Goal: Use online tool/utility: Utilize a website feature to perform a specific function

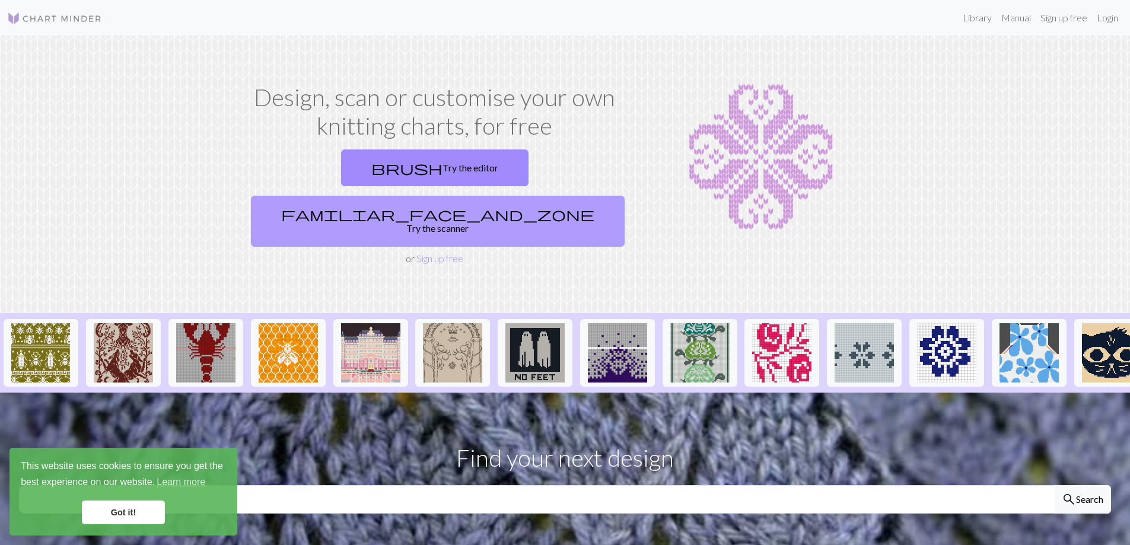
click at [539, 196] on link "familiar_face_and_zone Try the scanner" at bounding box center [438, 221] width 374 height 51
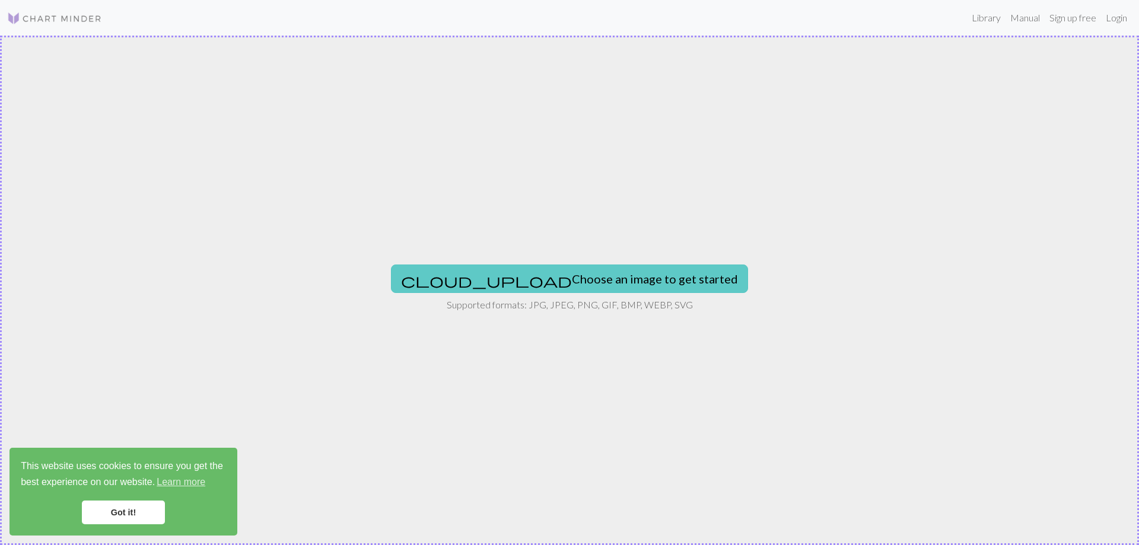
click at [533, 280] on button "cloud_upload Choose an image to get started" at bounding box center [569, 279] width 357 height 28
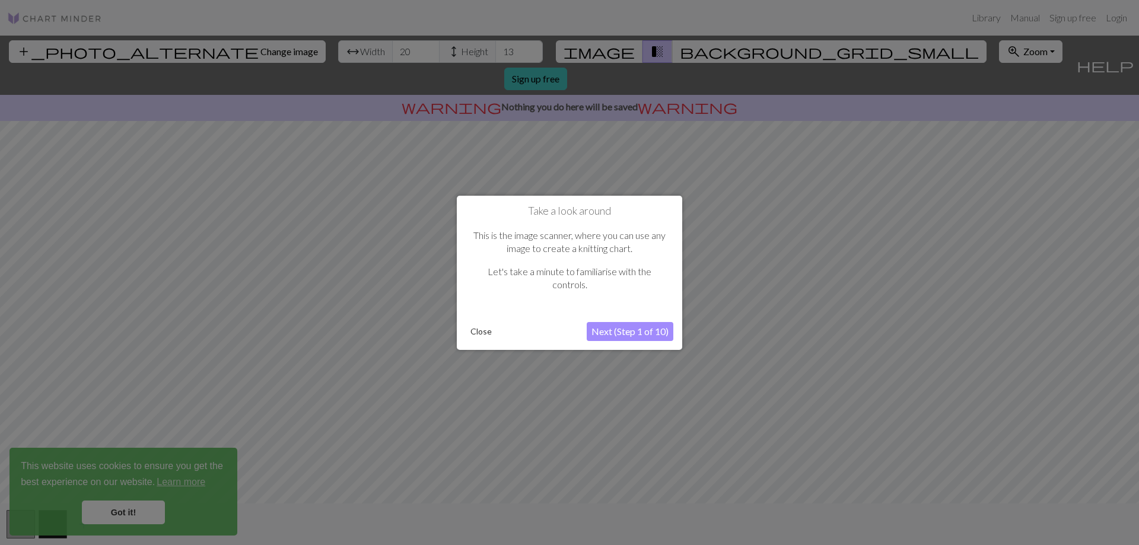
click at [595, 329] on button "Next (Step 1 of 10)" at bounding box center [630, 331] width 87 height 19
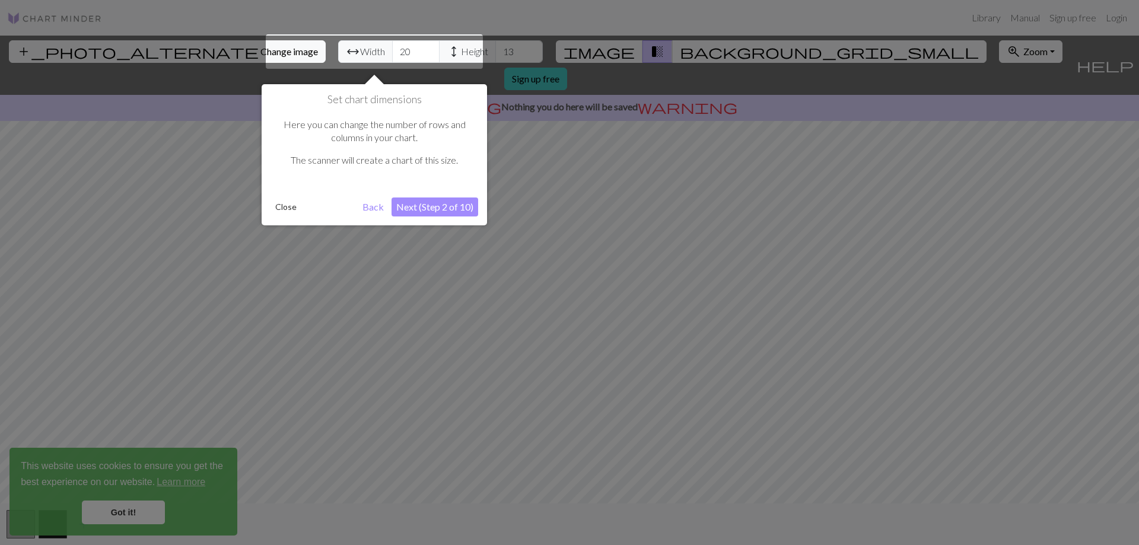
click at [350, 50] on div at bounding box center [374, 51] width 217 height 34
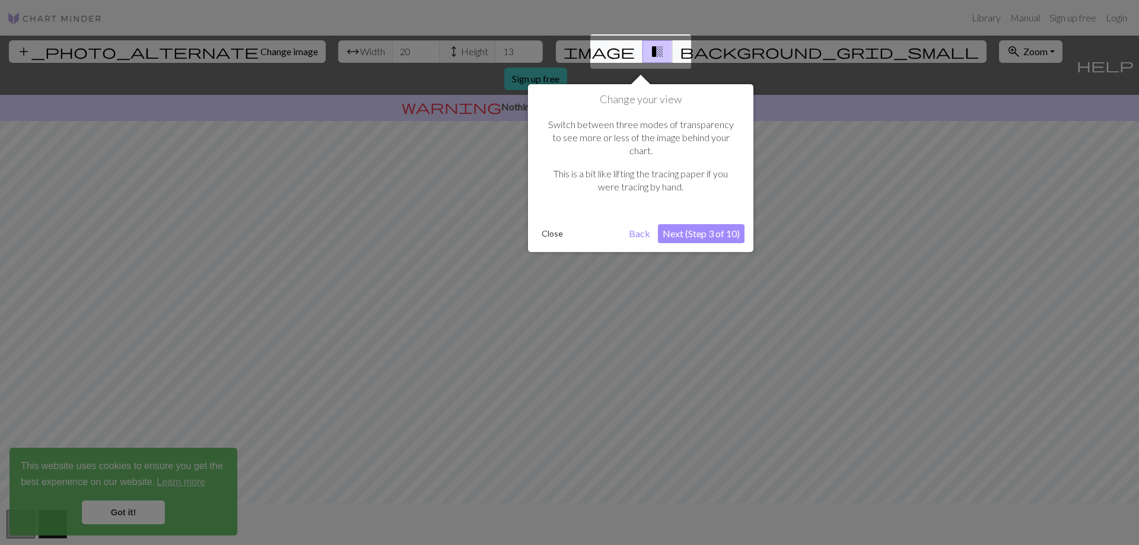
click at [632, 85] on div "Change your view Switch between three modes of transparency to see more or less…" at bounding box center [640, 168] width 225 height 168
click at [643, 58] on div at bounding box center [640, 51] width 101 height 34
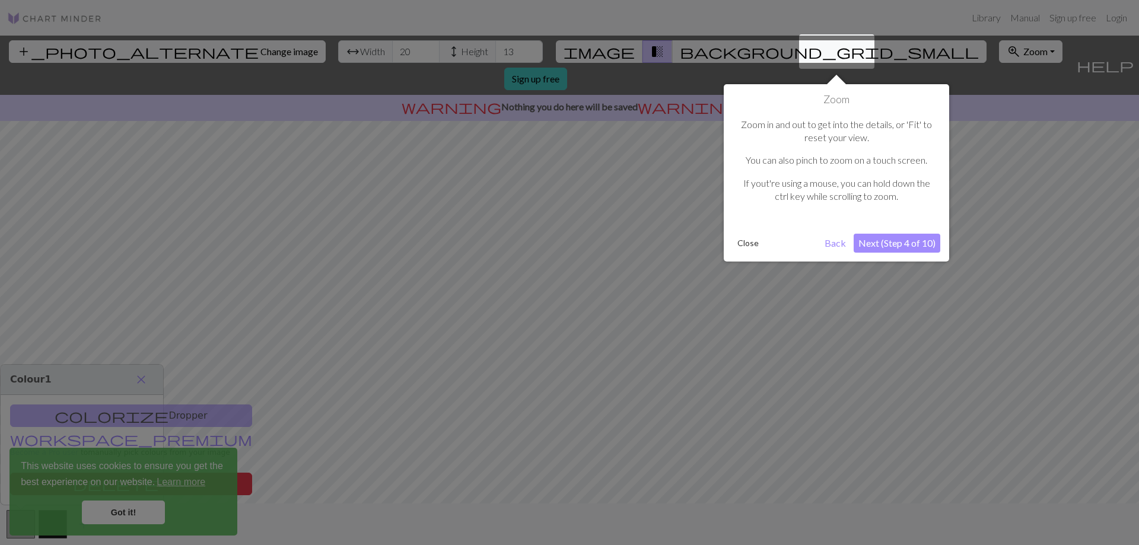
click at [845, 51] on div at bounding box center [836, 51] width 75 height 34
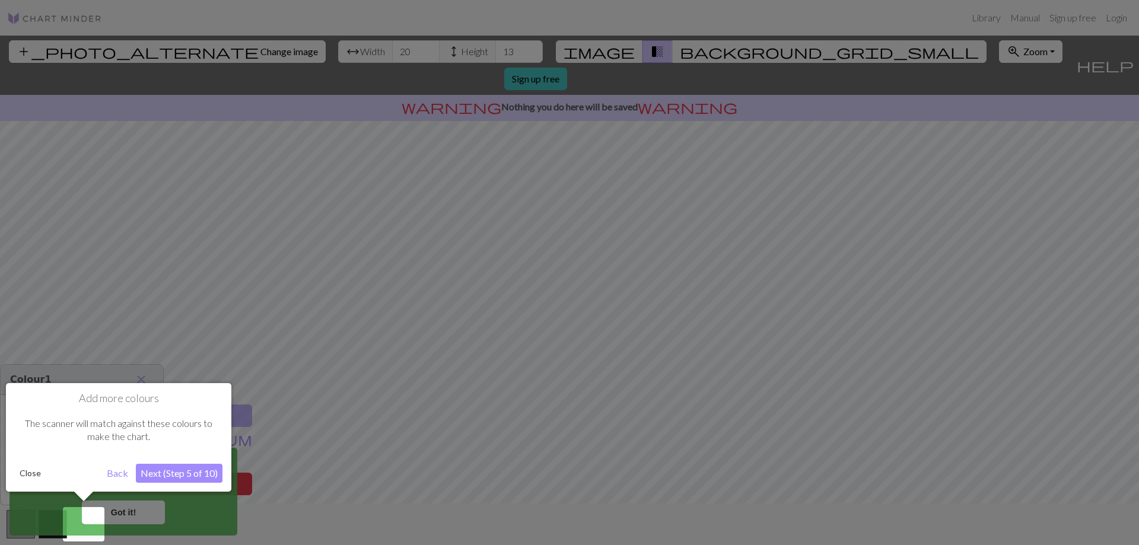
click at [1009, 266] on div at bounding box center [569, 272] width 1139 height 545
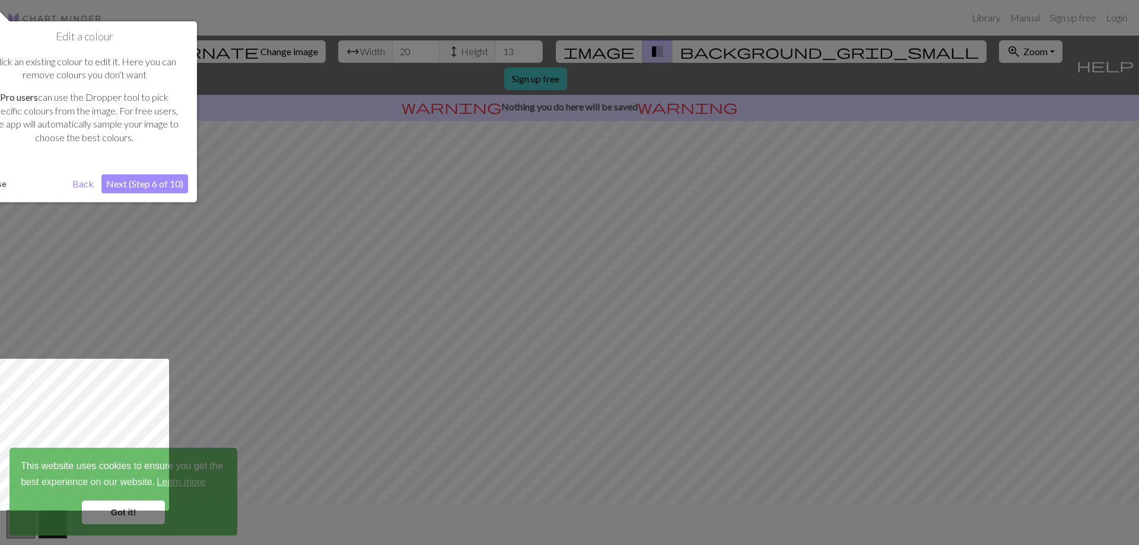
click at [267, 291] on div at bounding box center [569, 272] width 1139 height 545
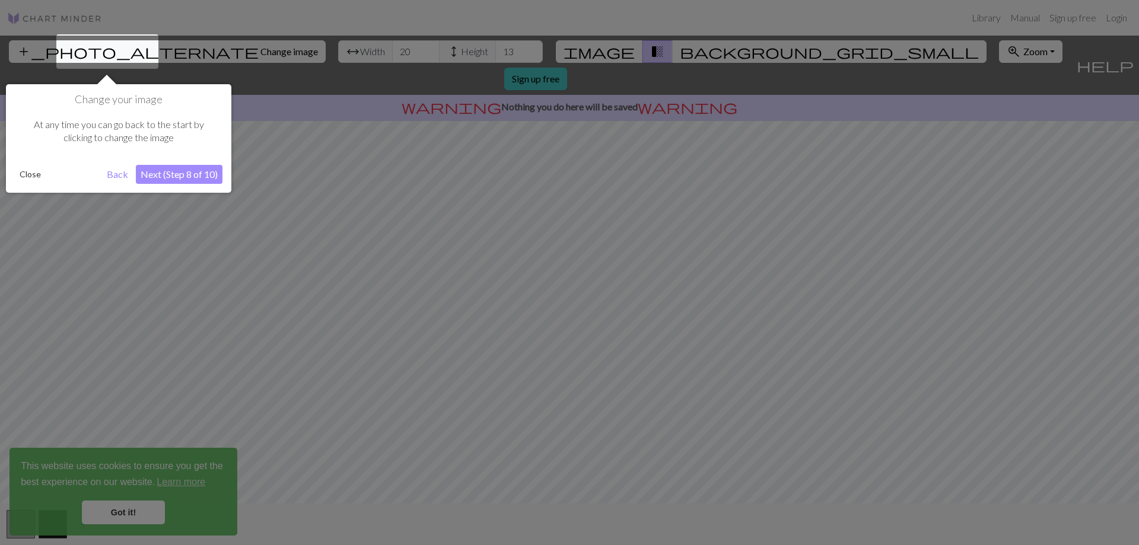
click at [260, 286] on div at bounding box center [569, 272] width 1139 height 545
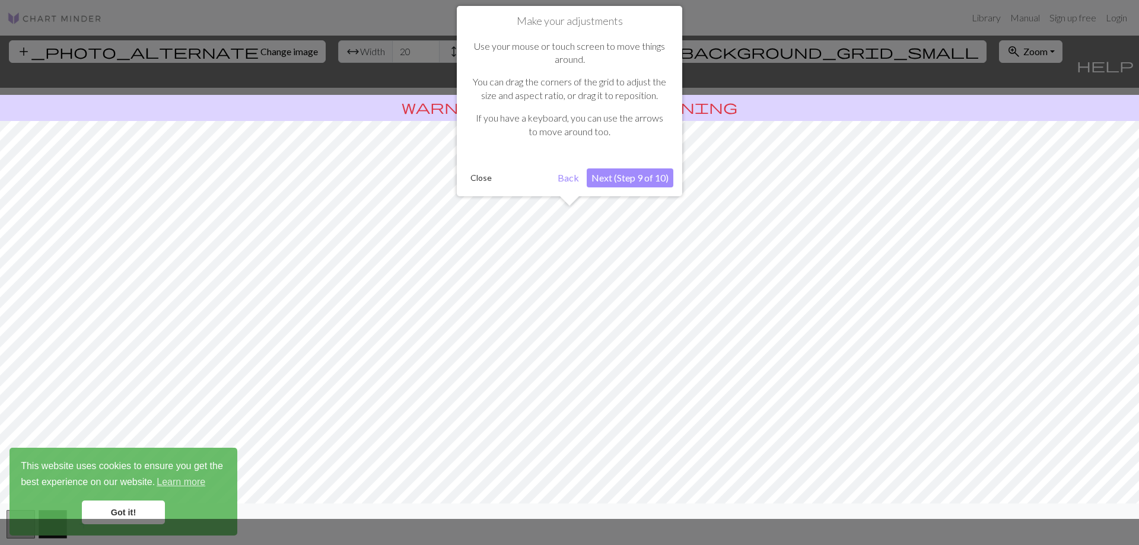
click at [260, 286] on div at bounding box center [569, 303] width 1151 height 431
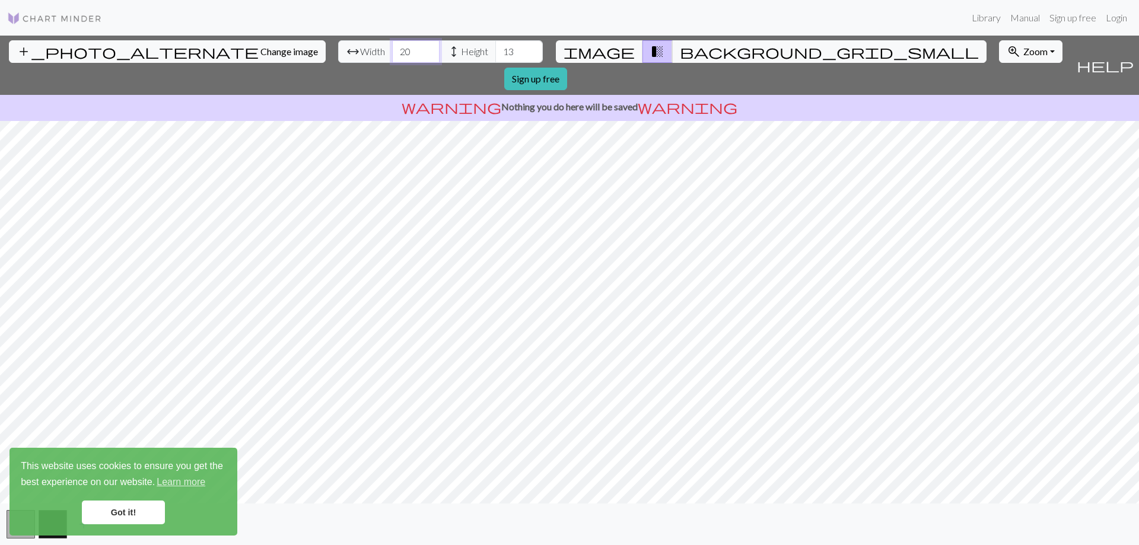
click at [392, 53] on input "20" at bounding box center [415, 51] width 47 height 23
click at [392, 52] on input "20" at bounding box center [415, 51] width 47 height 23
type input "60"
click at [495, 53] on input "13" at bounding box center [518, 51] width 47 height 23
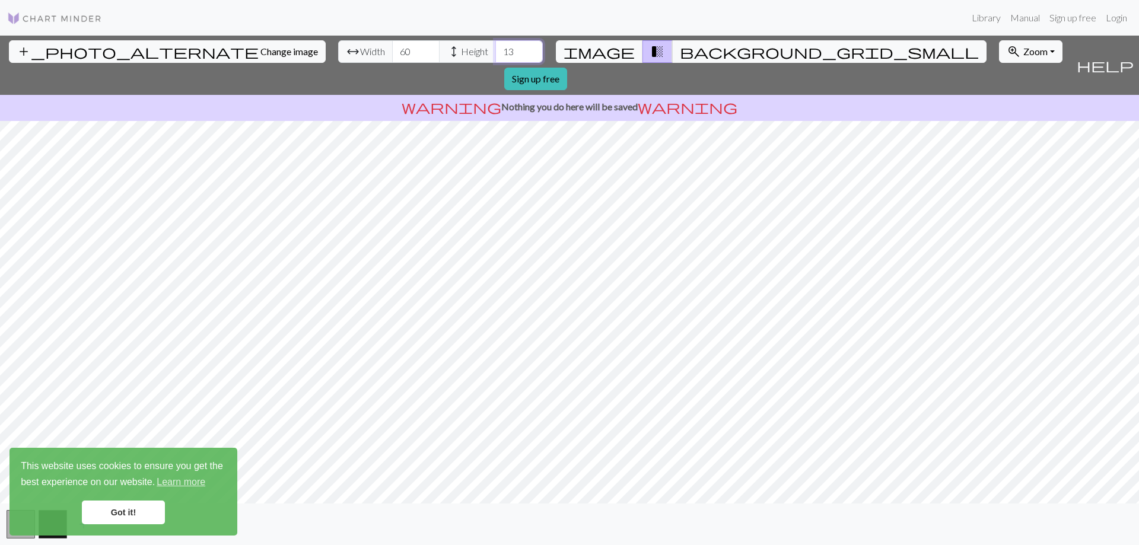
drag, startPoint x: 453, startPoint y: 53, endPoint x: 444, endPoint y: 50, distance: 8.6
click at [495, 53] on input "13" at bounding box center [518, 51] width 47 height 23
type input "40"
click at [110, 518] on link "Got it!" at bounding box center [123, 513] width 83 height 24
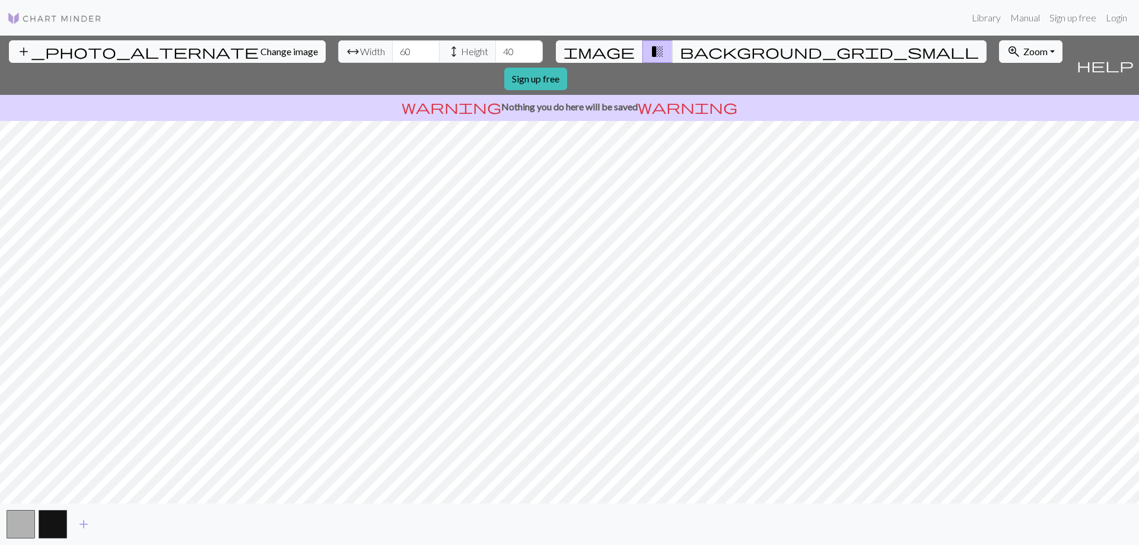
click at [13, 514] on body "This website uses cookies to ensure you get the best experience on our website.…" at bounding box center [569, 272] width 1139 height 545
click at [22, 523] on button "button" at bounding box center [21, 524] width 28 height 28
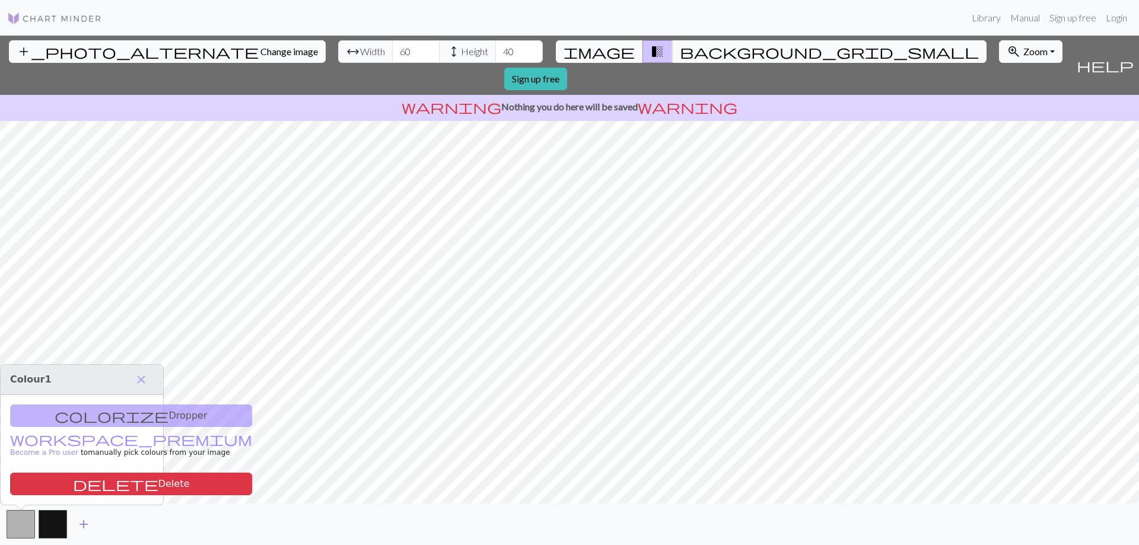
click at [87, 521] on span "add" at bounding box center [84, 524] width 14 height 17
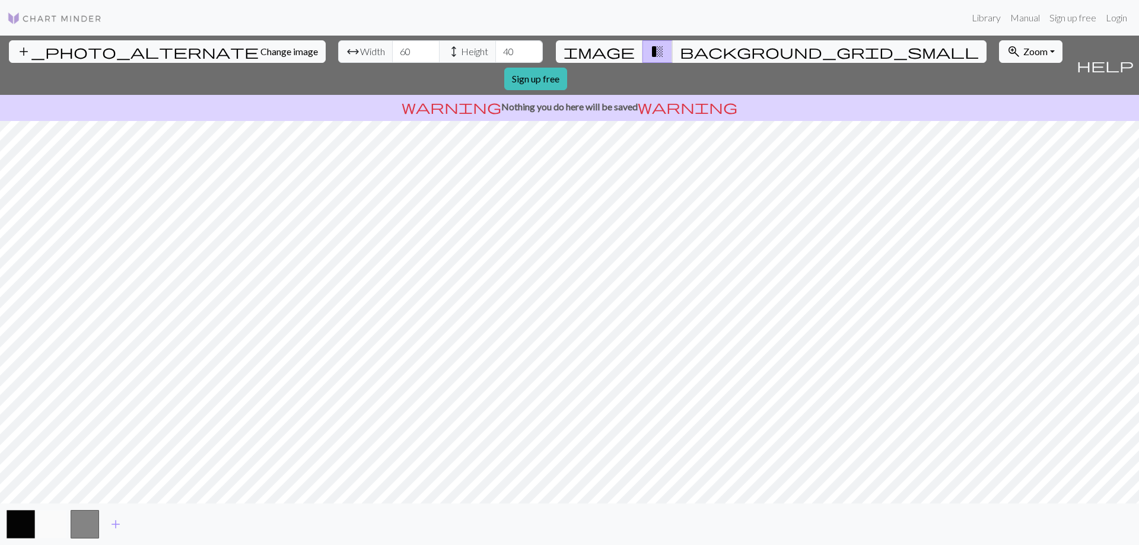
click at [57, 521] on button "button" at bounding box center [53, 524] width 28 height 28
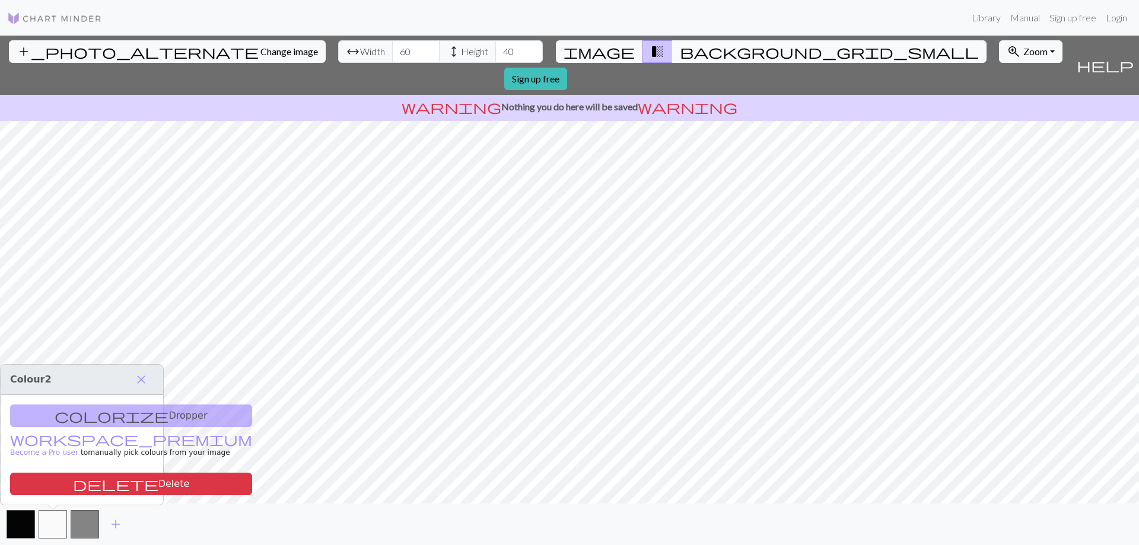
click at [679, 50] on button "background_grid_small" at bounding box center [829, 51] width 314 height 23
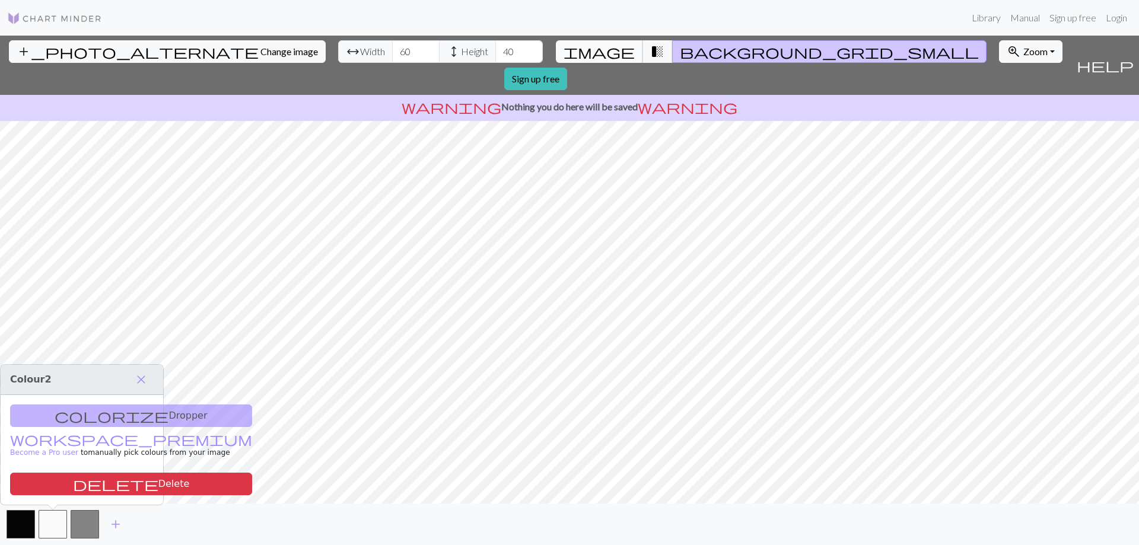
click at [613, 49] on span "image" at bounding box center [599, 51] width 71 height 17
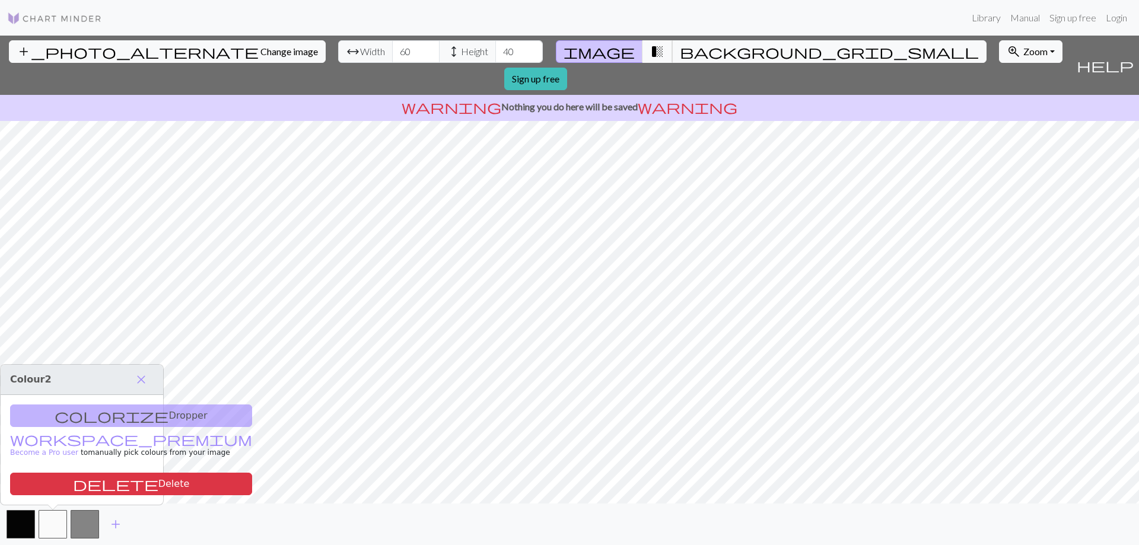
click at [650, 48] on span "transition_fade" at bounding box center [657, 51] width 14 height 17
click at [680, 50] on span "background_grid_small" at bounding box center [829, 51] width 299 height 17
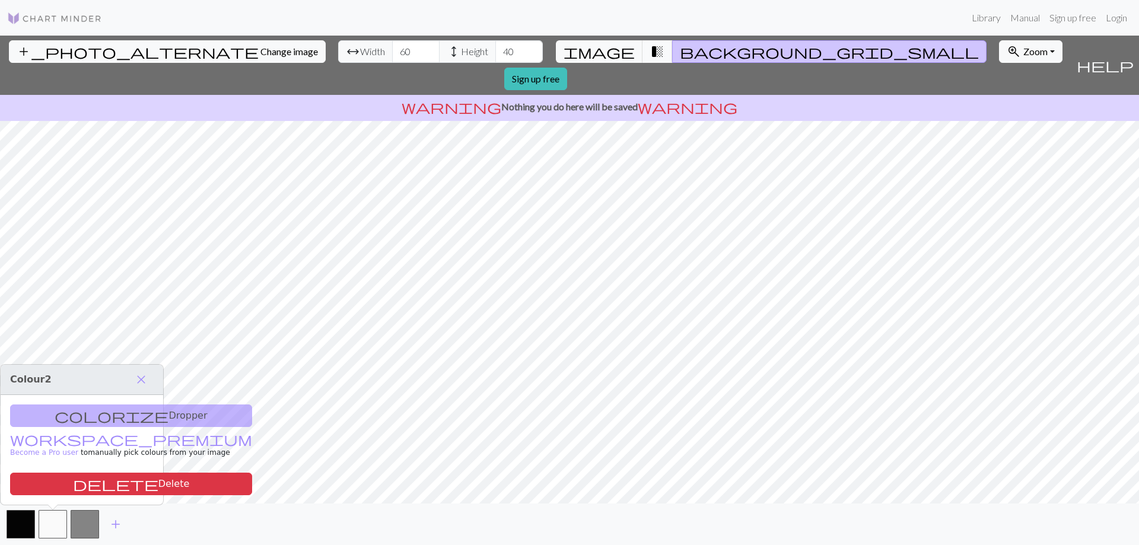
click at [650, 48] on span "transition_fade" at bounding box center [657, 51] width 14 height 17
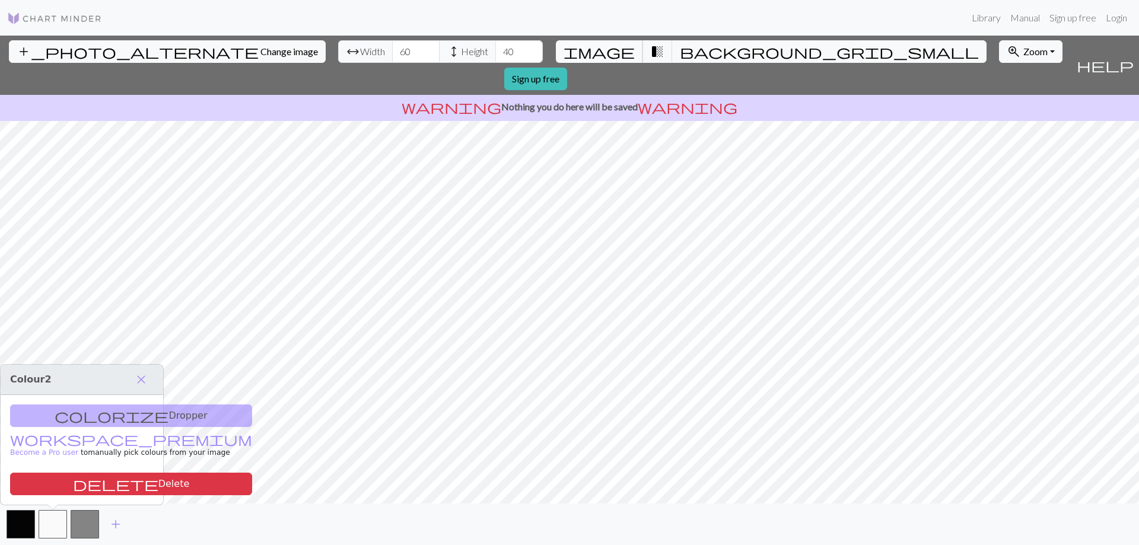
click at [612, 53] on span "image" at bounding box center [599, 51] width 71 height 17
click at [147, 387] on span "close" at bounding box center [141, 379] width 14 height 17
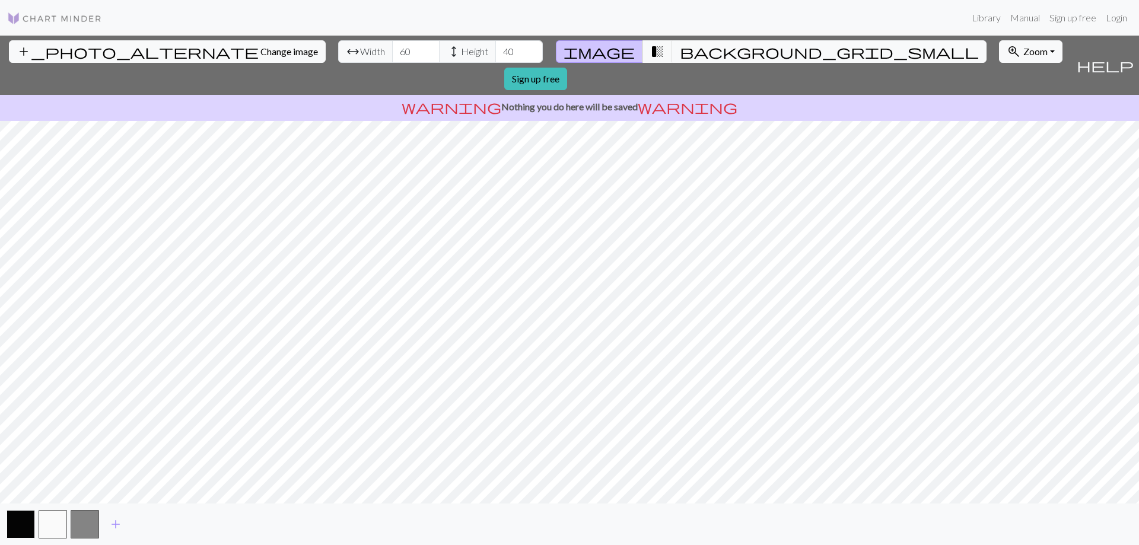
click at [26, 523] on button "button" at bounding box center [21, 524] width 28 height 28
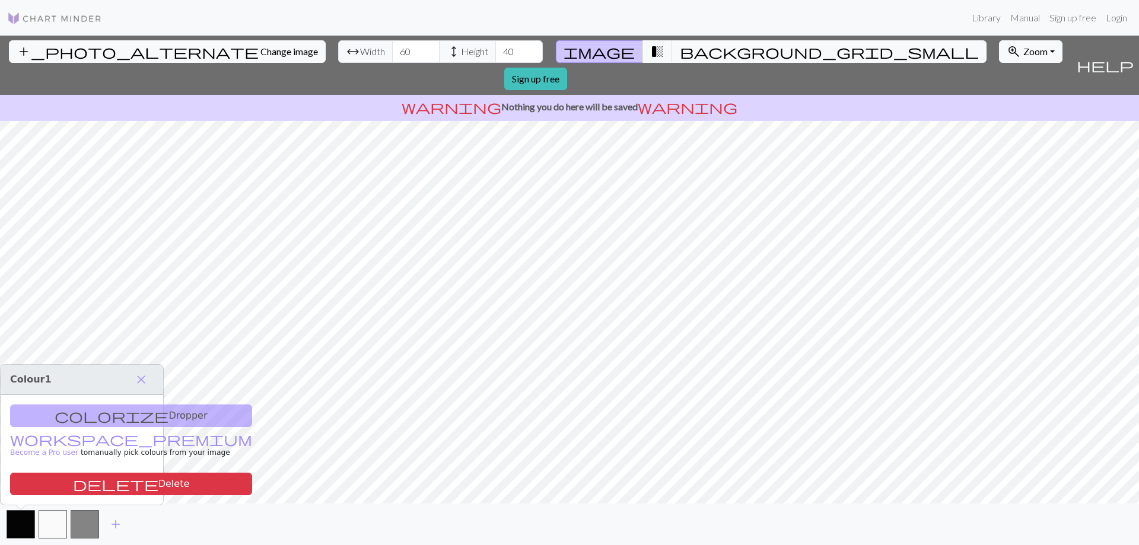
click at [61, 404] on div "colorize Dropper workspace_premium Become a Pro user to manually pick colours f…" at bounding box center [82, 450] width 163 height 110
click at [72, 413] on div "colorize Dropper workspace_premium Become a Pro user to manually pick colours f…" at bounding box center [82, 450] width 163 height 110
click at [158, 376] on h3 "Colour 1 close" at bounding box center [82, 380] width 163 height 30
click at [144, 383] on span "close" at bounding box center [141, 379] width 14 height 17
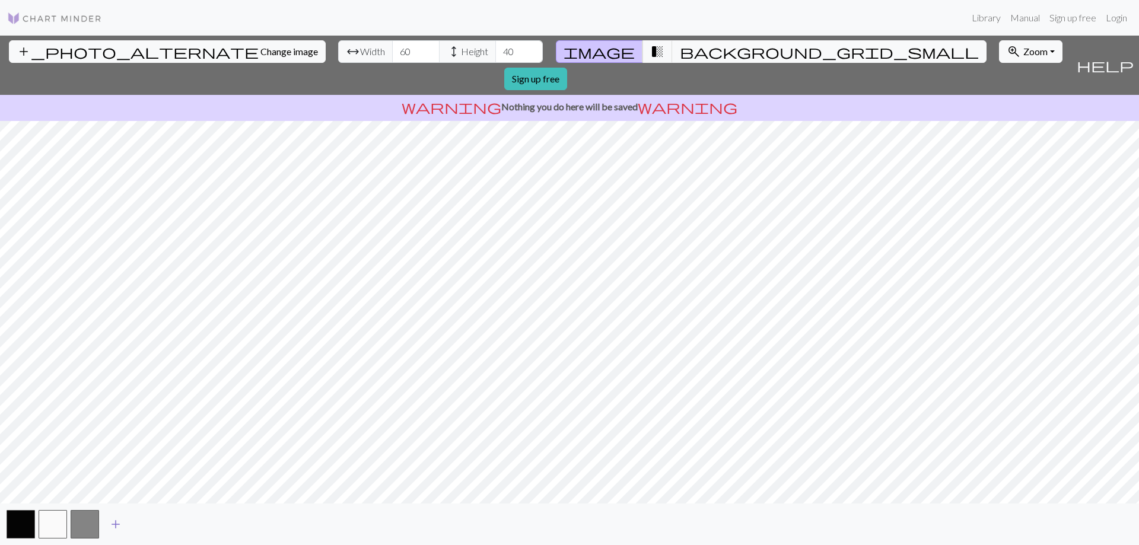
click at [114, 525] on span "add" at bounding box center [116, 524] width 14 height 17
click at [87, 515] on button "button" at bounding box center [85, 524] width 28 height 28
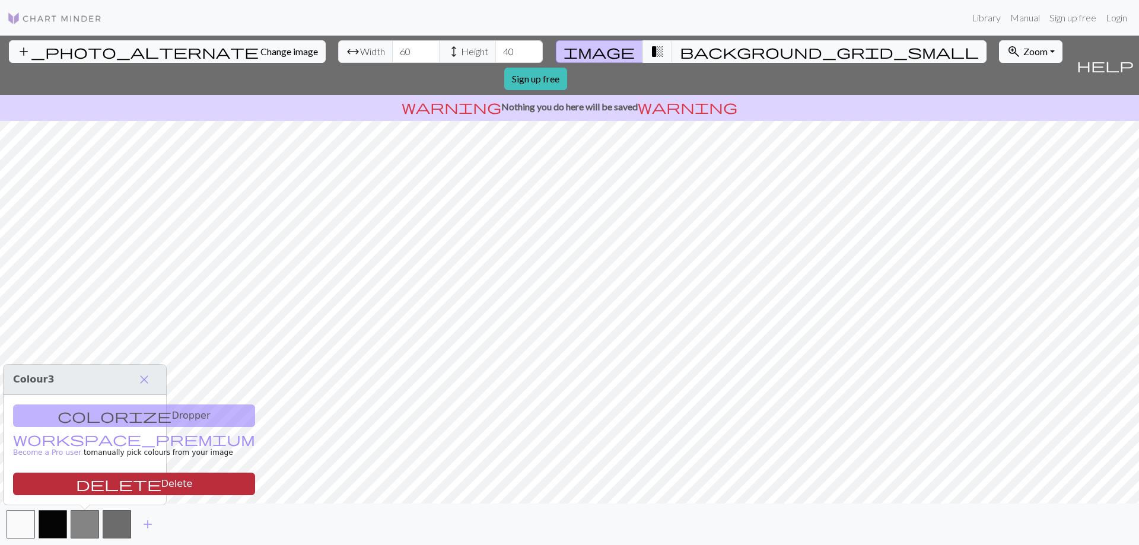
click at [93, 488] on button "delete Delete" at bounding box center [134, 484] width 242 height 23
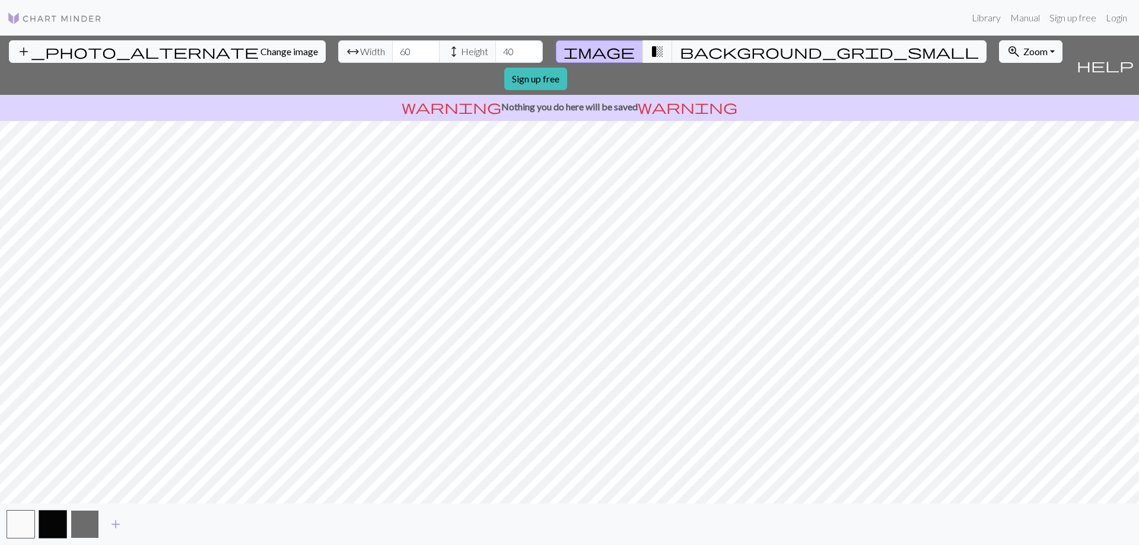
click at [91, 524] on button "button" at bounding box center [85, 524] width 28 height 28
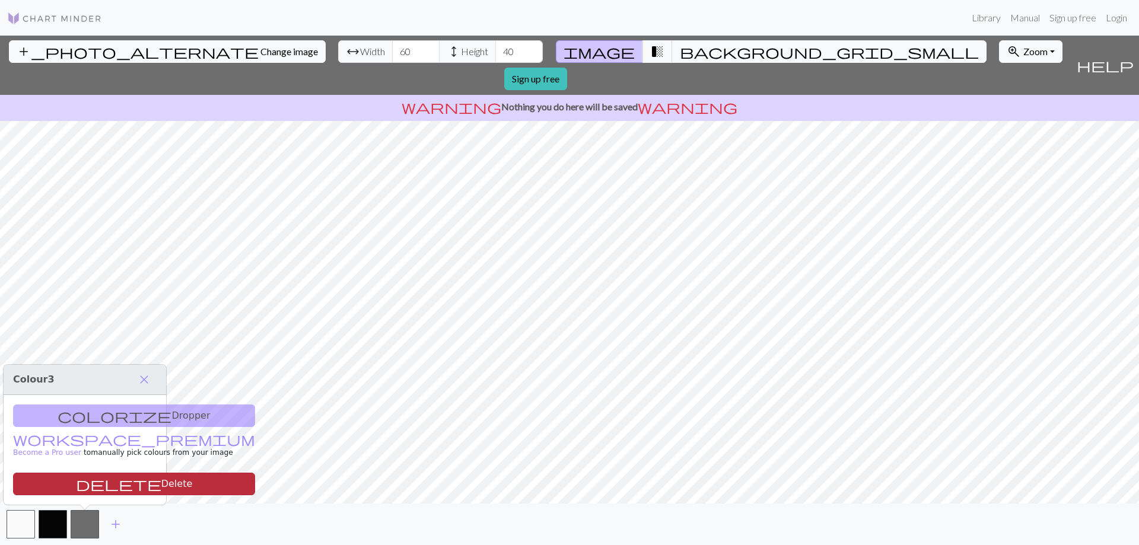
click at [93, 480] on button "delete Delete" at bounding box center [134, 484] width 242 height 23
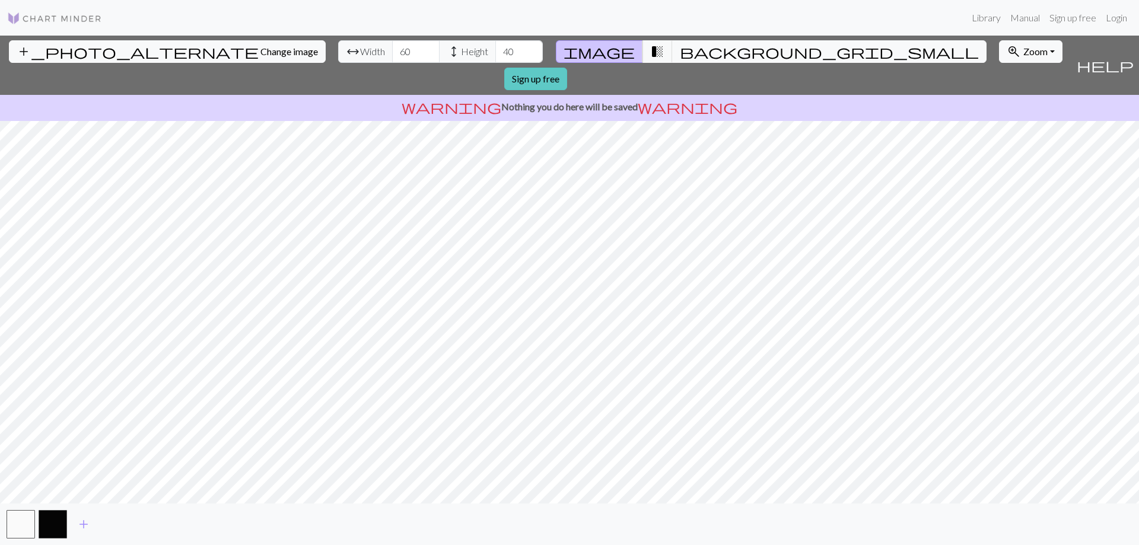
click at [567, 68] on link "Sign up free" at bounding box center [535, 79] width 63 height 23
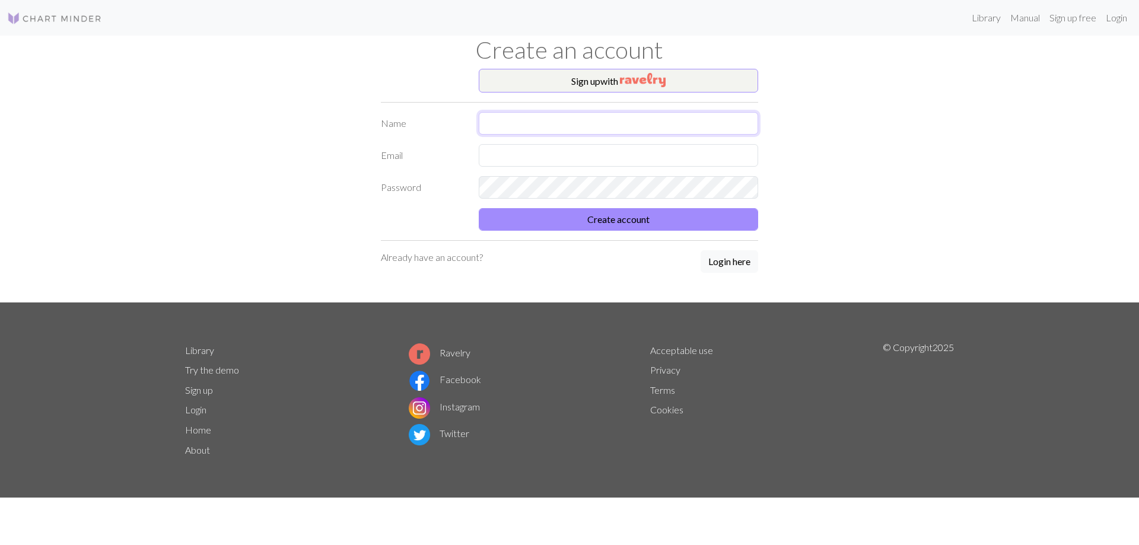
click at [565, 115] on input "text" at bounding box center [618, 123] width 279 height 23
type input "[PERSON_NAME]"
click at [574, 164] on input "text" at bounding box center [618, 155] width 279 height 23
type input "[EMAIL_ADDRESS][DOMAIN_NAME]"
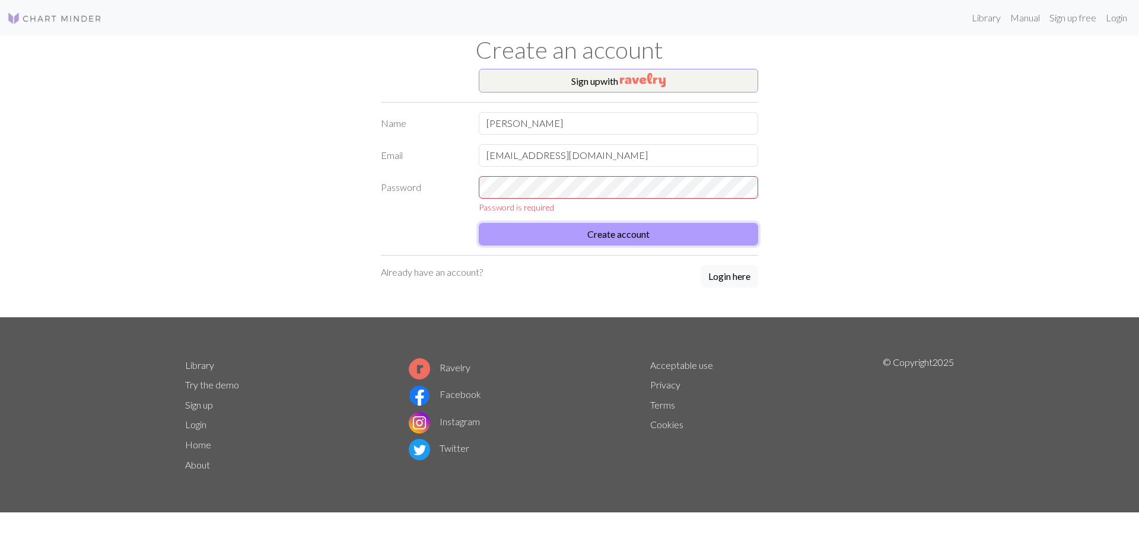
click at [512, 212] on form "Name [PERSON_NAME] Email [EMAIL_ADDRESS][DOMAIN_NAME] Password Password is requ…" at bounding box center [569, 178] width 377 height 133
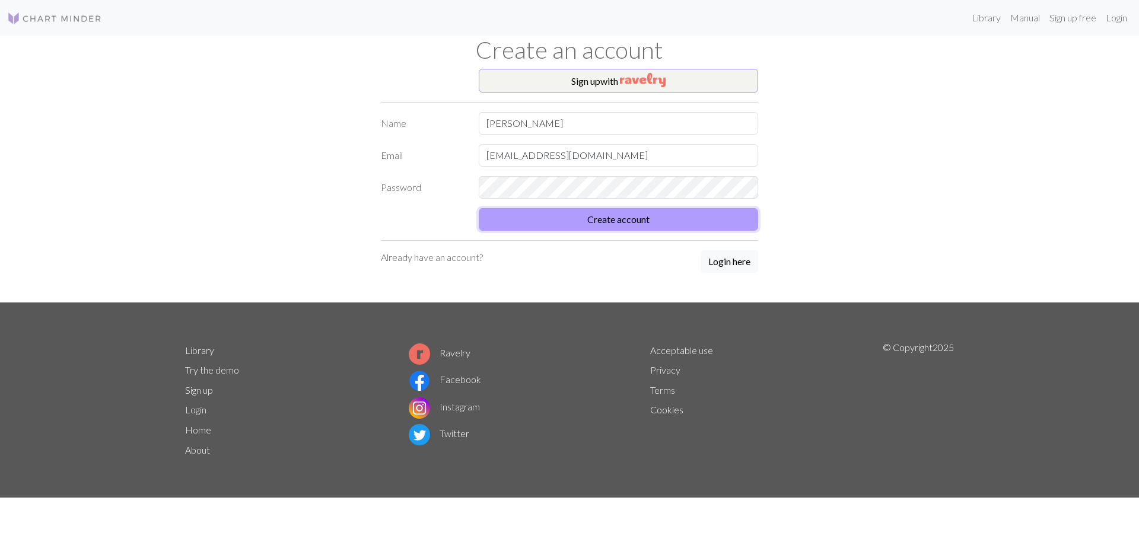
click at [650, 221] on button "Create account" at bounding box center [618, 219] width 279 height 23
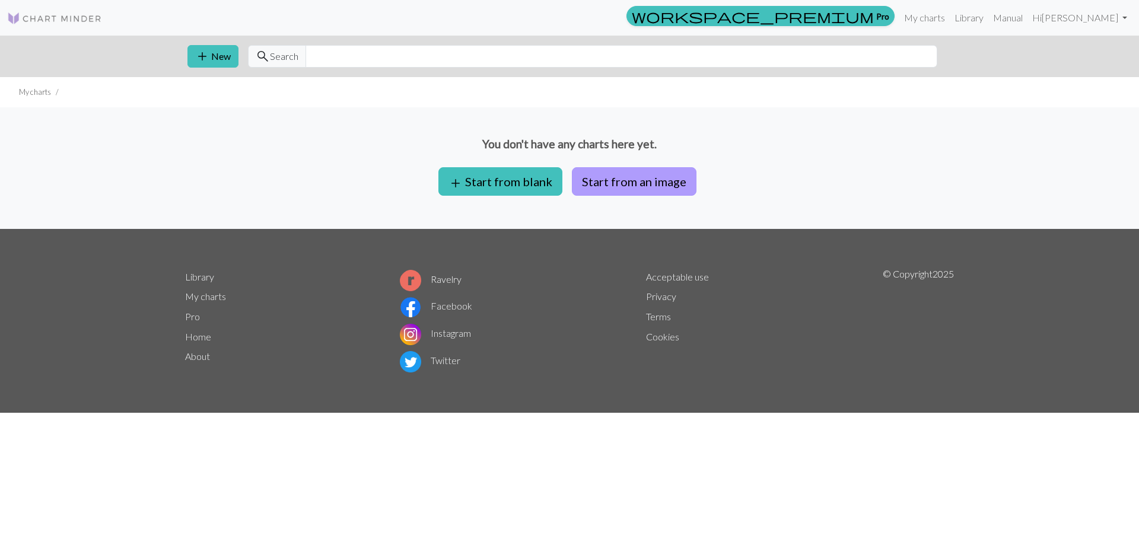
click at [644, 182] on button "Start from an image" at bounding box center [634, 181] width 125 height 28
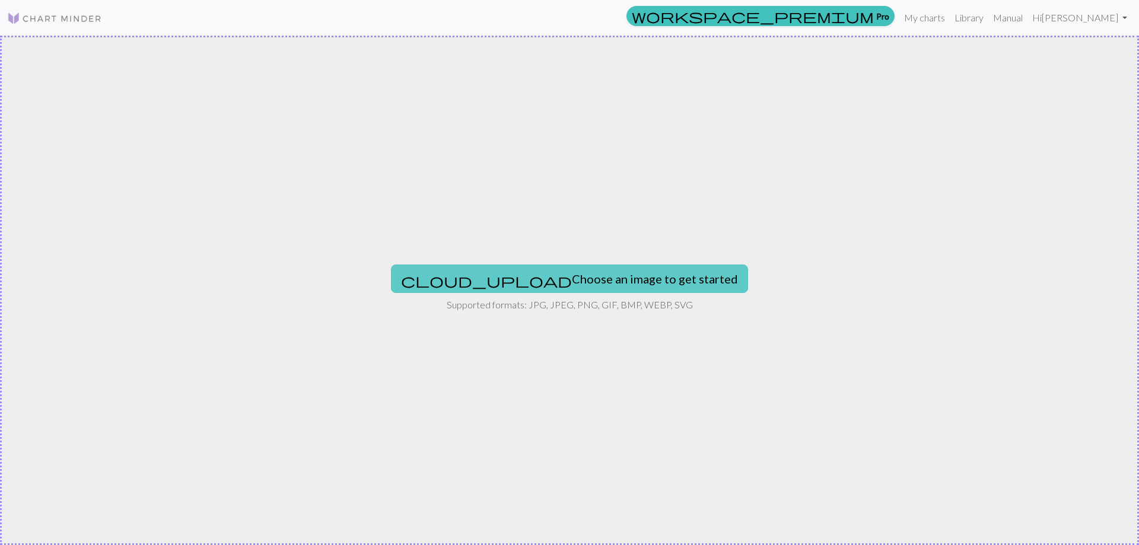
click at [645, 271] on button "cloud_upload Choose an image to get started" at bounding box center [569, 279] width 357 height 28
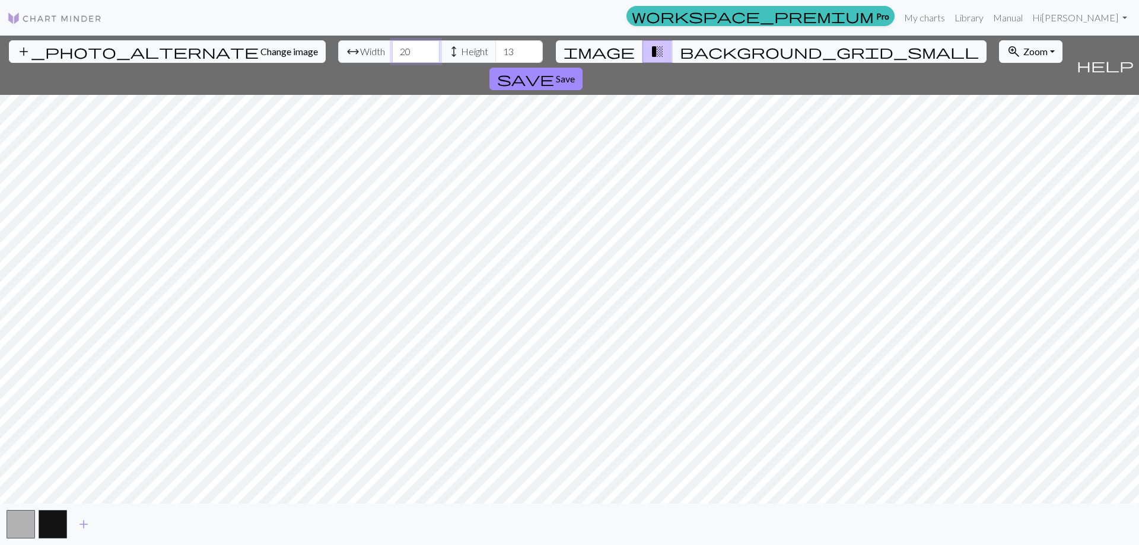
click at [392, 50] on input "20" at bounding box center [415, 51] width 47 height 23
click at [392, 43] on input "20" at bounding box center [415, 51] width 47 height 23
click at [392, 48] on input "46" at bounding box center [415, 51] width 47 height 23
click at [392, 48] on input "57" at bounding box center [415, 51] width 47 height 23
click at [392, 48] on input "58" at bounding box center [415, 51] width 47 height 23
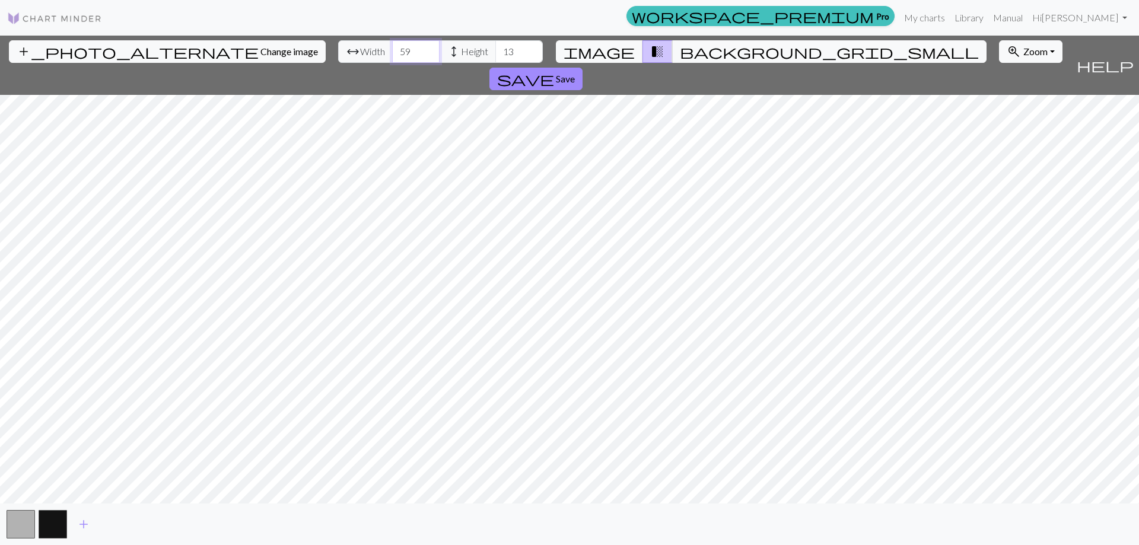
click at [392, 48] on input "59" at bounding box center [415, 51] width 47 height 23
type input "60"
click at [392, 48] on input "60" at bounding box center [415, 51] width 47 height 23
click at [495, 49] on input "34" at bounding box center [518, 51] width 47 height 23
click at [495, 49] on input "35" at bounding box center [518, 51] width 47 height 23
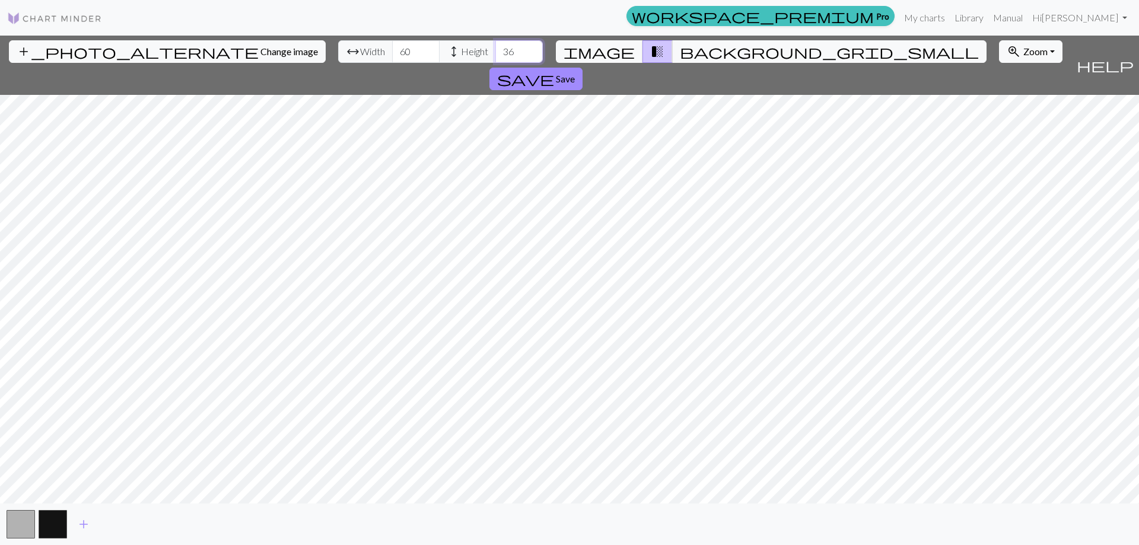
click at [495, 49] on input "36" at bounding box center [518, 51] width 47 height 23
click at [495, 49] on input "37" at bounding box center [518, 51] width 47 height 23
click at [495, 49] on input "38" at bounding box center [518, 51] width 47 height 23
click at [495, 49] on input "39" at bounding box center [518, 51] width 47 height 23
type input "40"
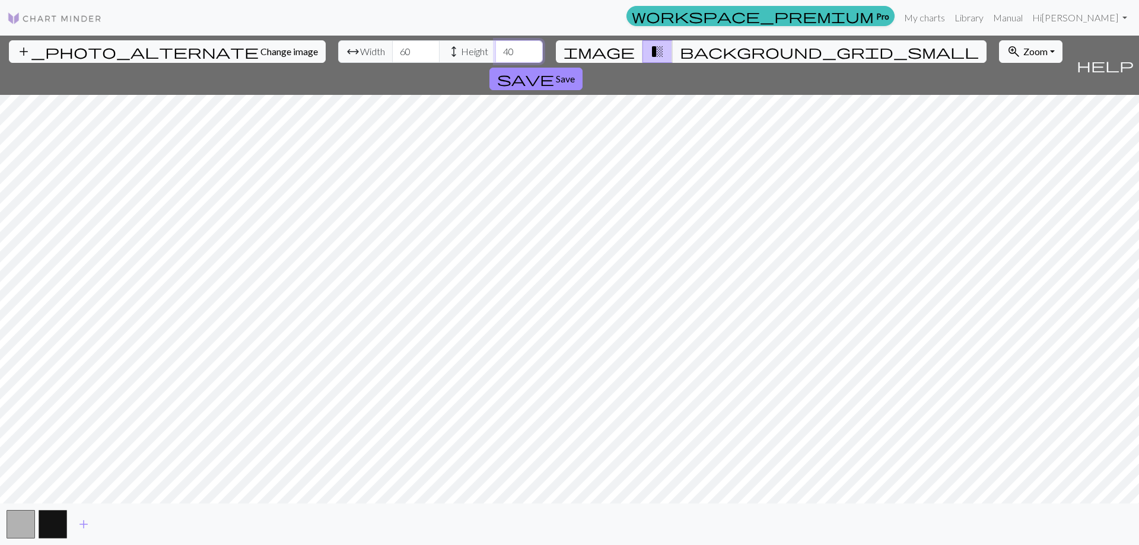
click at [495, 49] on input "40" at bounding box center [518, 51] width 47 height 23
click at [87, 520] on span "add" at bounding box center [84, 524] width 14 height 17
click at [87, 527] on button "button" at bounding box center [85, 524] width 28 height 28
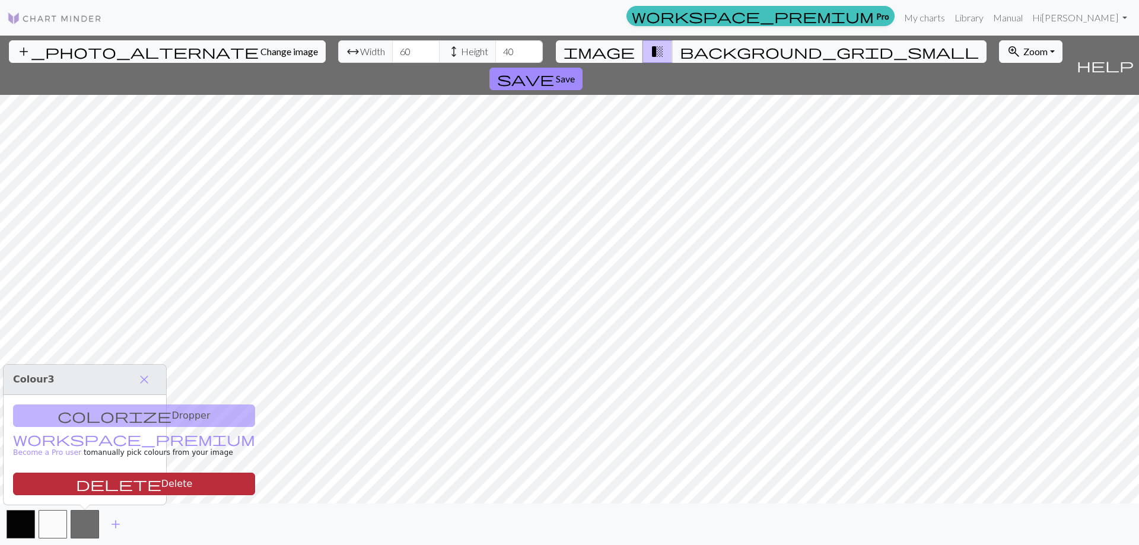
click at [112, 488] on button "delete Delete" at bounding box center [134, 484] width 242 height 23
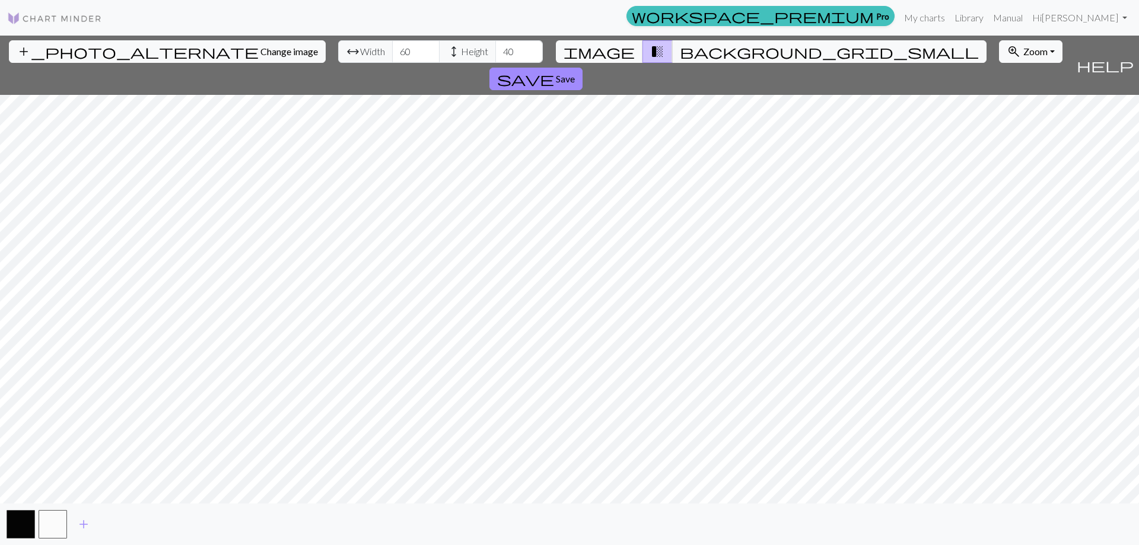
click at [0, 339] on html "This website uses cookies to ensure you get the best experience on our website.…" at bounding box center [569, 272] width 1139 height 545
click at [392, 55] on input "60" at bounding box center [415, 51] width 47 height 23
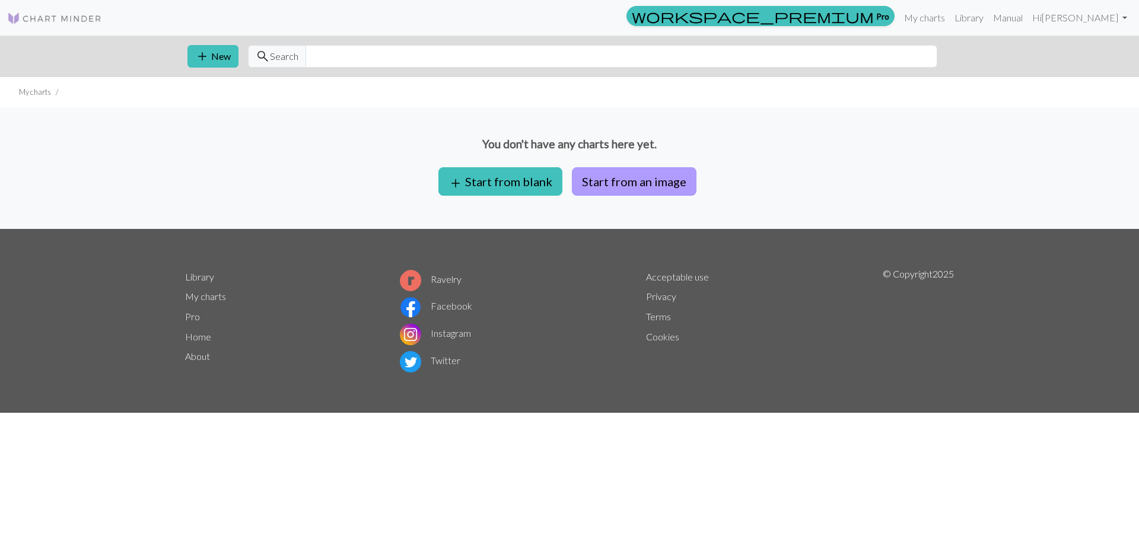
click at [615, 177] on button "Start from an image" at bounding box center [634, 181] width 125 height 28
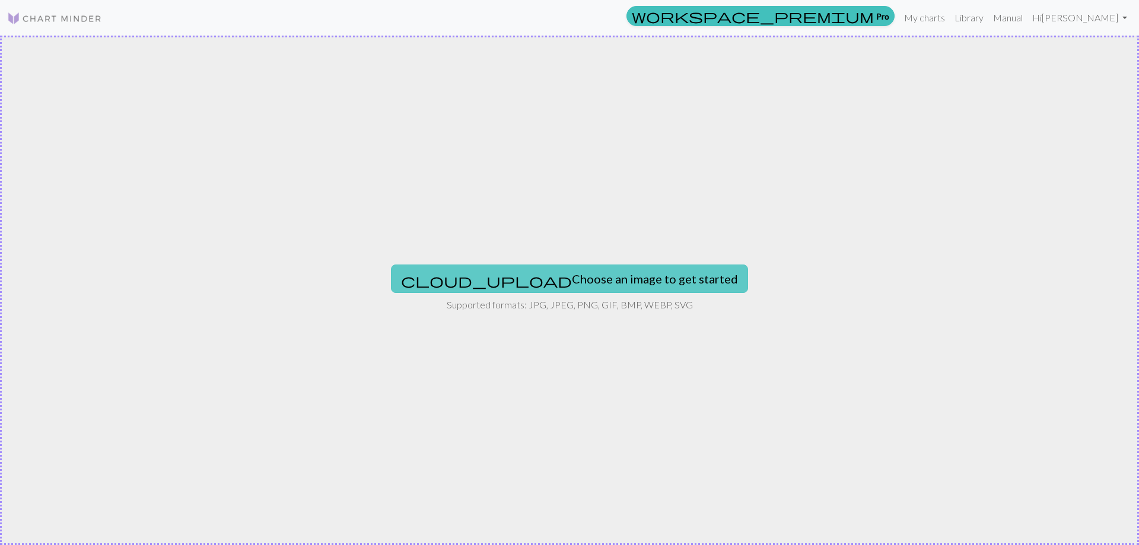
click at [587, 285] on button "cloud_upload Choose an image to get started" at bounding box center [569, 279] width 357 height 28
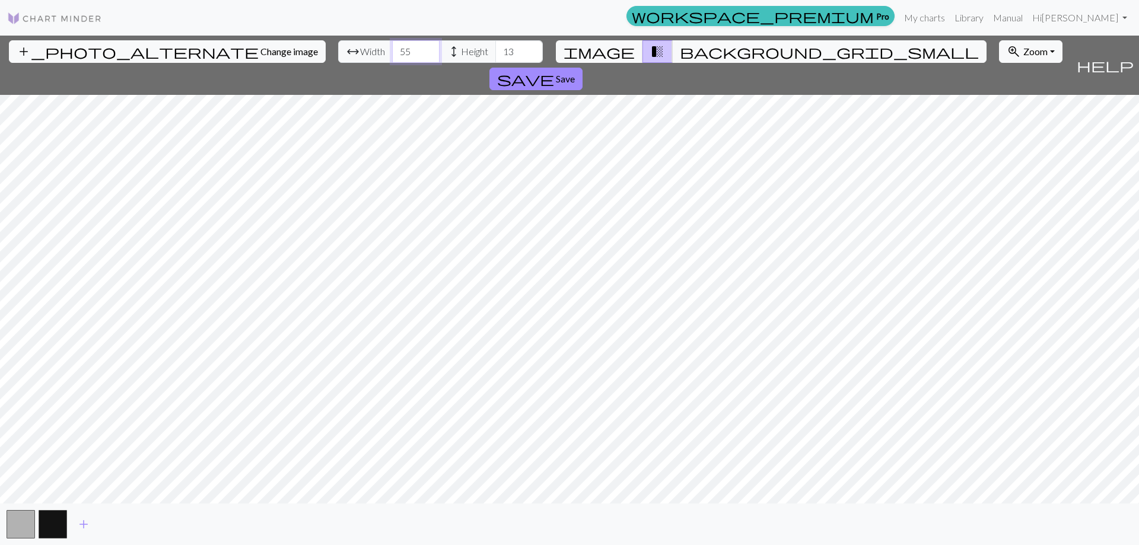
click at [392, 46] on input "55" at bounding box center [415, 51] width 47 height 23
click at [392, 46] on input "64" at bounding box center [415, 51] width 47 height 23
click at [392, 46] on input "65" at bounding box center [415, 51] width 47 height 23
click at [392, 46] on input "66" at bounding box center [415, 51] width 47 height 23
click at [392, 46] on input "67" at bounding box center [415, 51] width 47 height 23
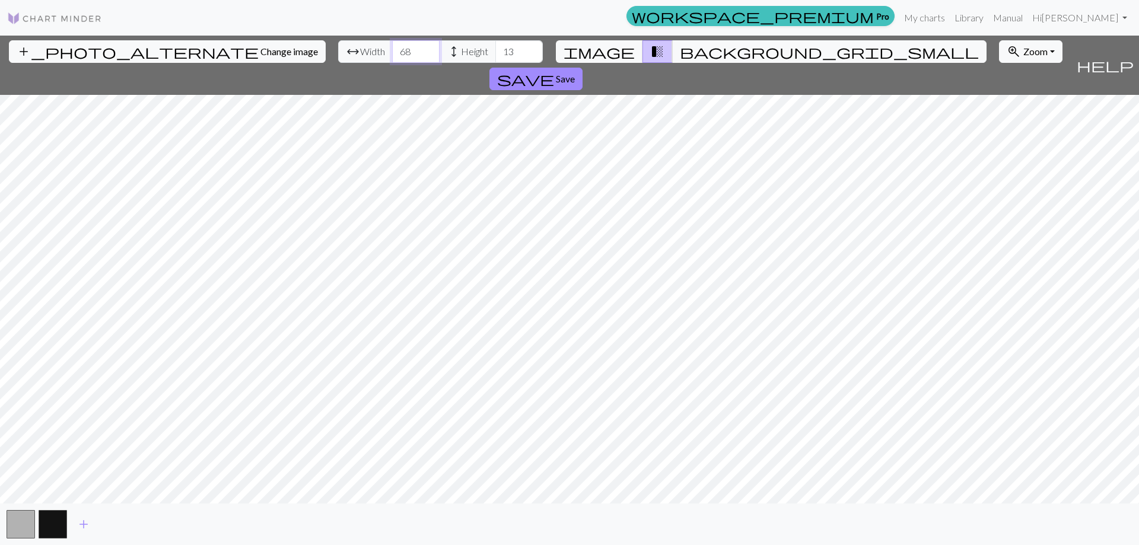
click at [392, 46] on input "68" at bounding box center [415, 51] width 47 height 23
click at [392, 46] on input "69" at bounding box center [415, 51] width 47 height 23
click at [392, 56] on input "68" at bounding box center [415, 51] width 47 height 23
click at [392, 56] on input "67" at bounding box center [415, 51] width 47 height 23
click at [392, 56] on input "66" at bounding box center [415, 51] width 47 height 23
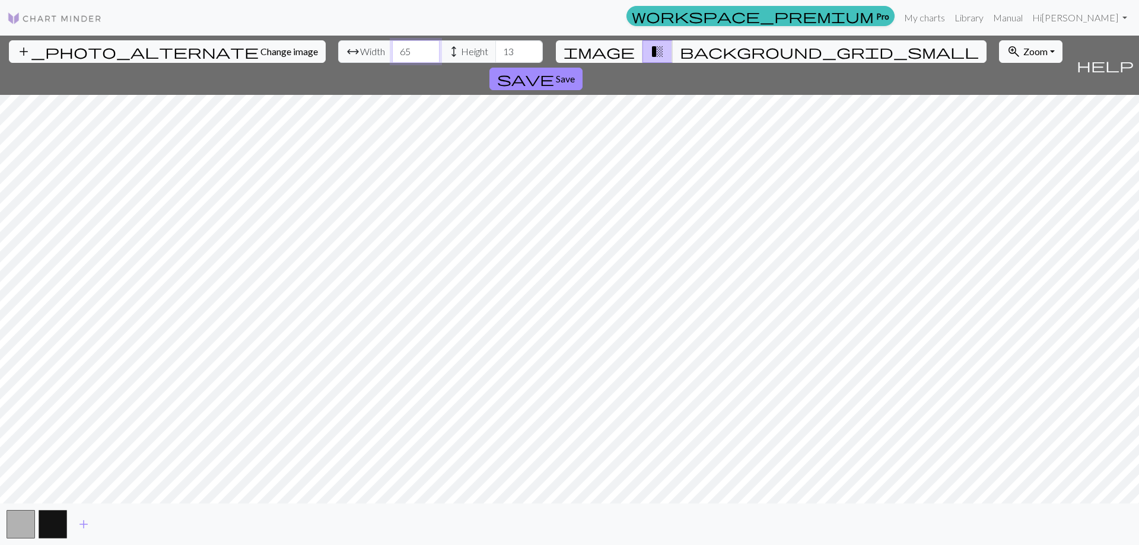
click at [392, 56] on input "65" at bounding box center [415, 51] width 47 height 23
click at [392, 56] on input "64" at bounding box center [415, 51] width 47 height 23
click at [392, 56] on input "63" at bounding box center [415, 51] width 47 height 23
click at [392, 56] on input "62" at bounding box center [415, 51] width 47 height 23
click at [392, 56] on input "61" at bounding box center [415, 51] width 47 height 23
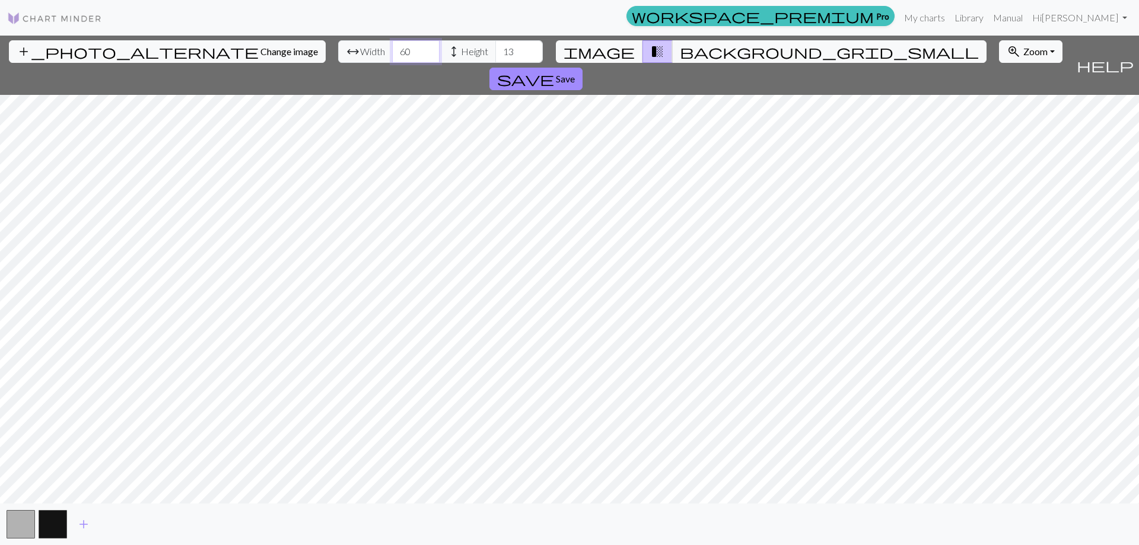
type input "60"
click at [392, 56] on input "60" at bounding box center [415, 51] width 47 height 23
click at [495, 47] on input "38" at bounding box center [518, 51] width 47 height 23
click at [495, 47] on input "39" at bounding box center [518, 51] width 47 height 23
type input "40"
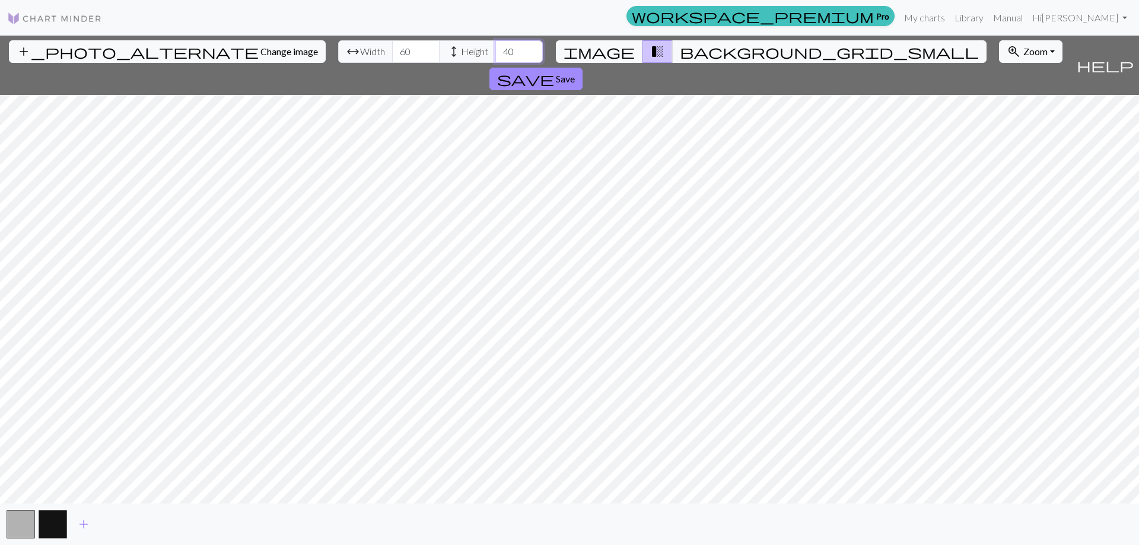
click at [495, 47] on input "40" at bounding box center [518, 51] width 47 height 23
click at [19, 524] on button "button" at bounding box center [21, 524] width 28 height 28
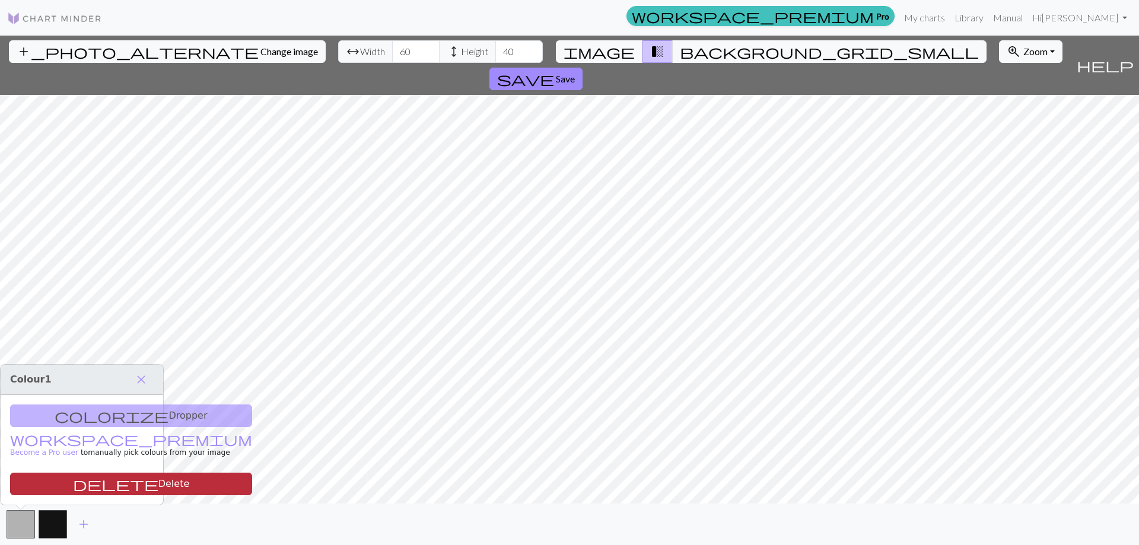
click at [52, 476] on button "delete Delete" at bounding box center [131, 484] width 242 height 23
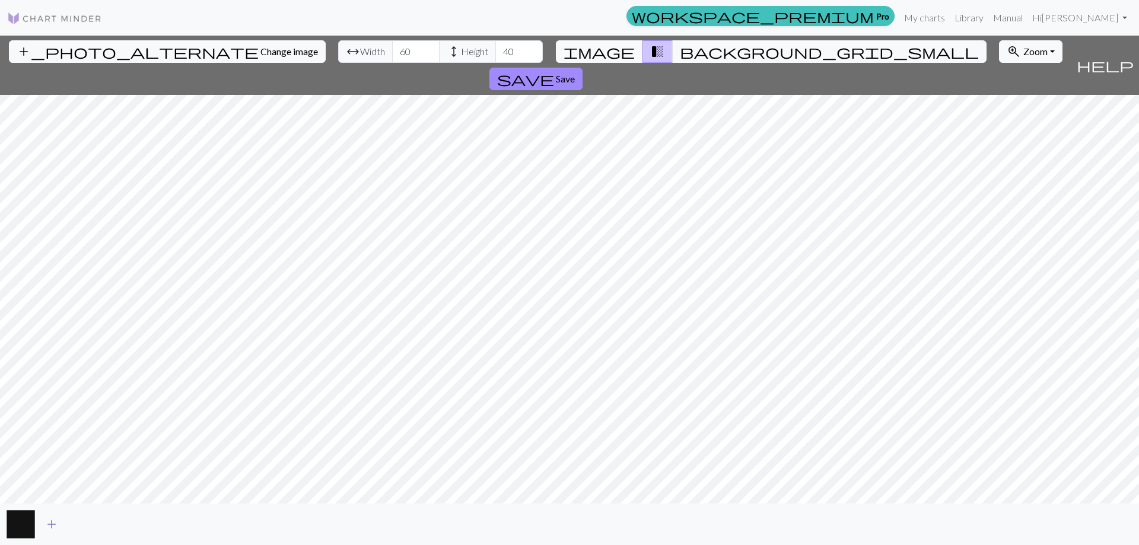
click at [50, 517] on span "add" at bounding box center [51, 524] width 14 height 17
click at [618, 55] on span "image" at bounding box center [599, 51] width 71 height 17
click at [672, 47] on button "background_grid_small" at bounding box center [829, 51] width 314 height 23
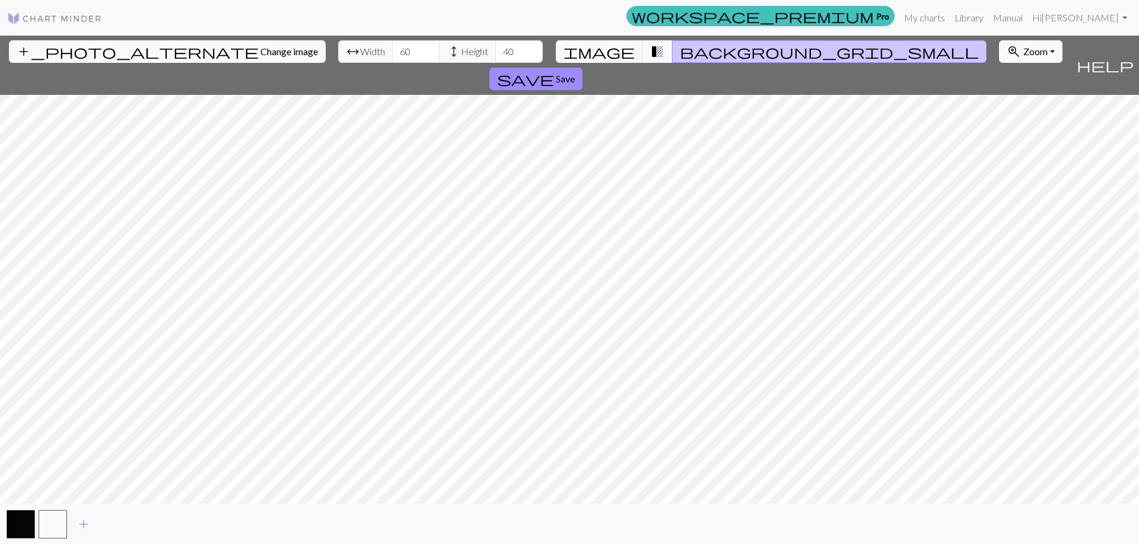
click at [682, 51] on span "background_grid_small" at bounding box center [829, 51] width 299 height 17
click at [23, 523] on button "button" at bounding box center [21, 524] width 28 height 28
